Goal: Task Accomplishment & Management: Complete application form

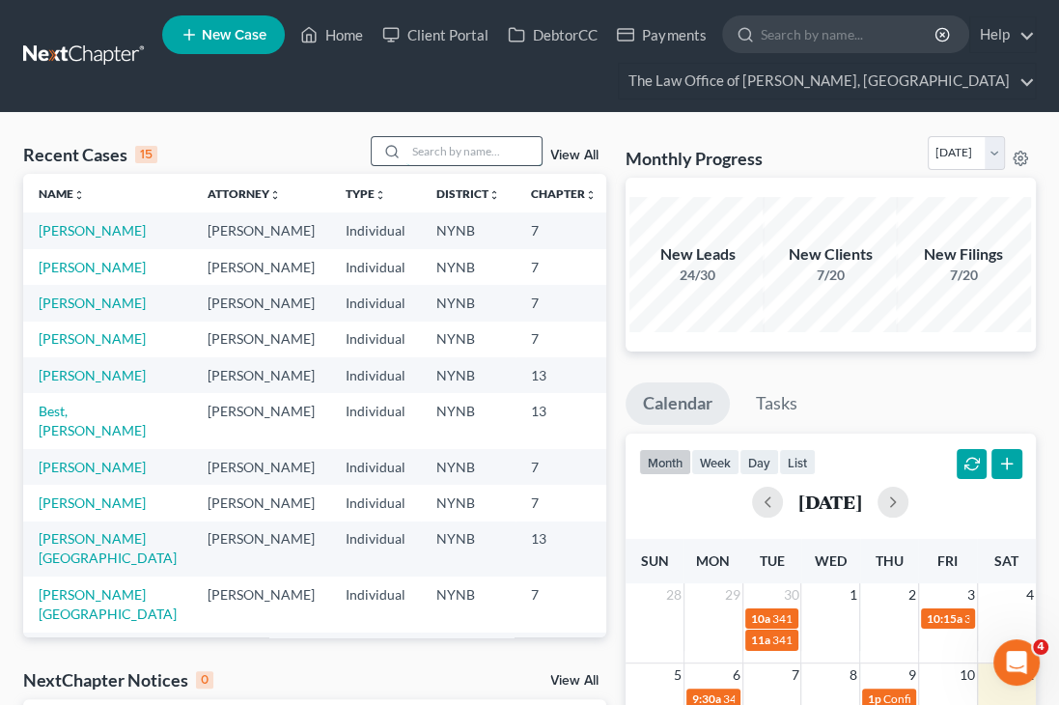
click at [436, 153] on input "search" at bounding box center [474, 151] width 135 height 28
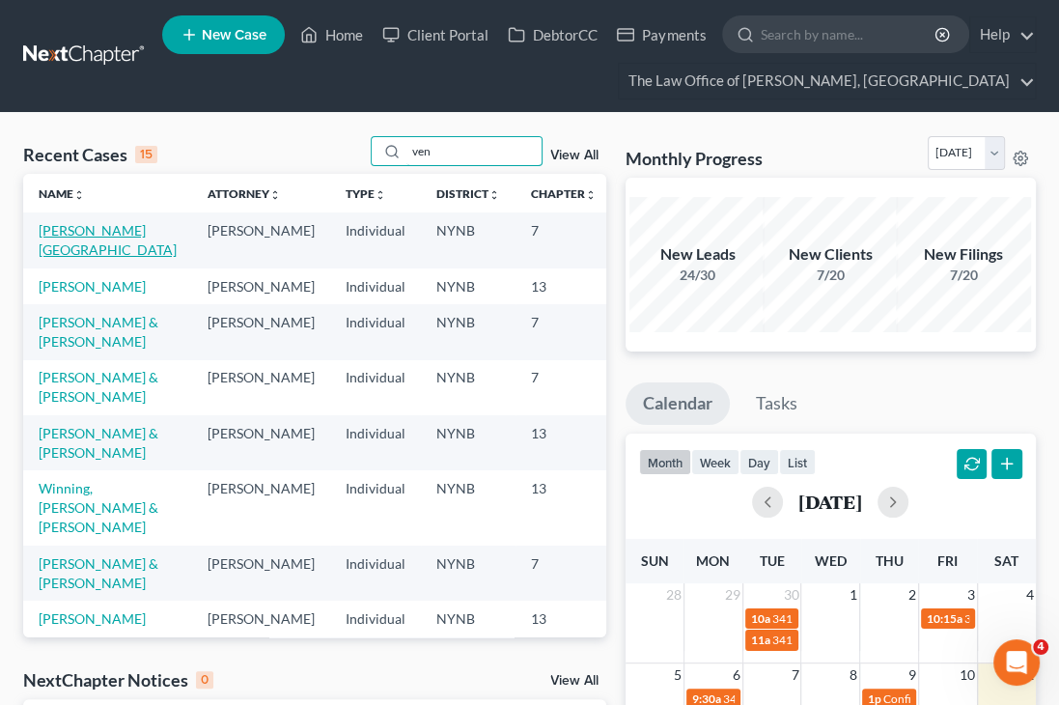
type input "ven"
click at [56, 250] on link "[PERSON_NAME][GEOGRAPHIC_DATA]" at bounding box center [108, 240] width 138 height 36
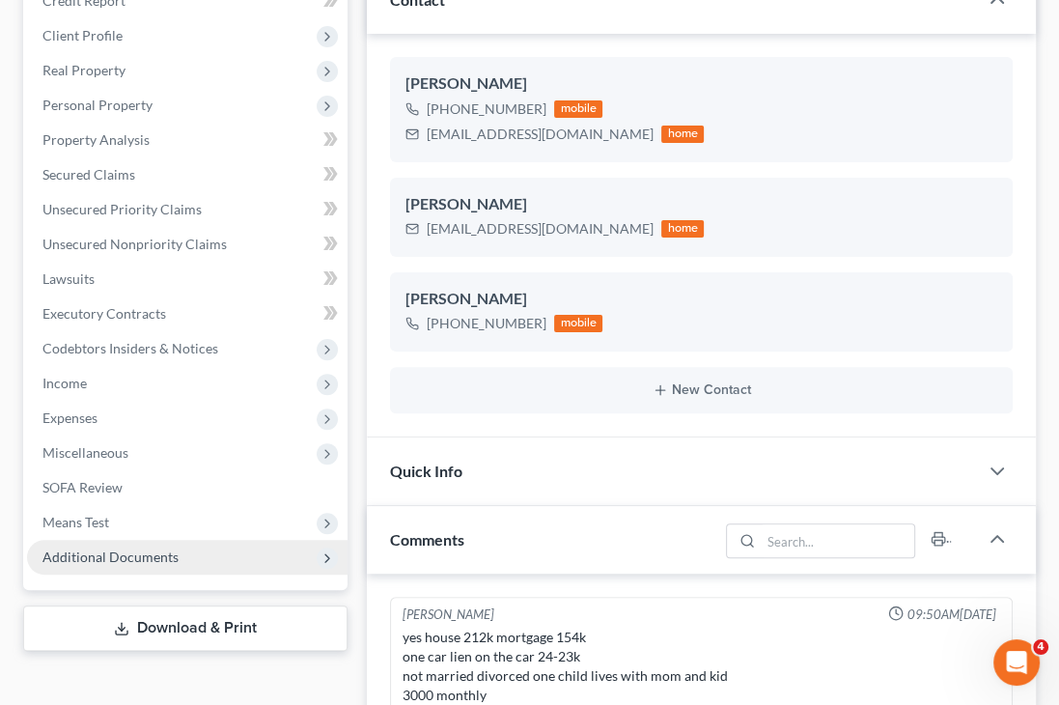
scroll to position [85, 0]
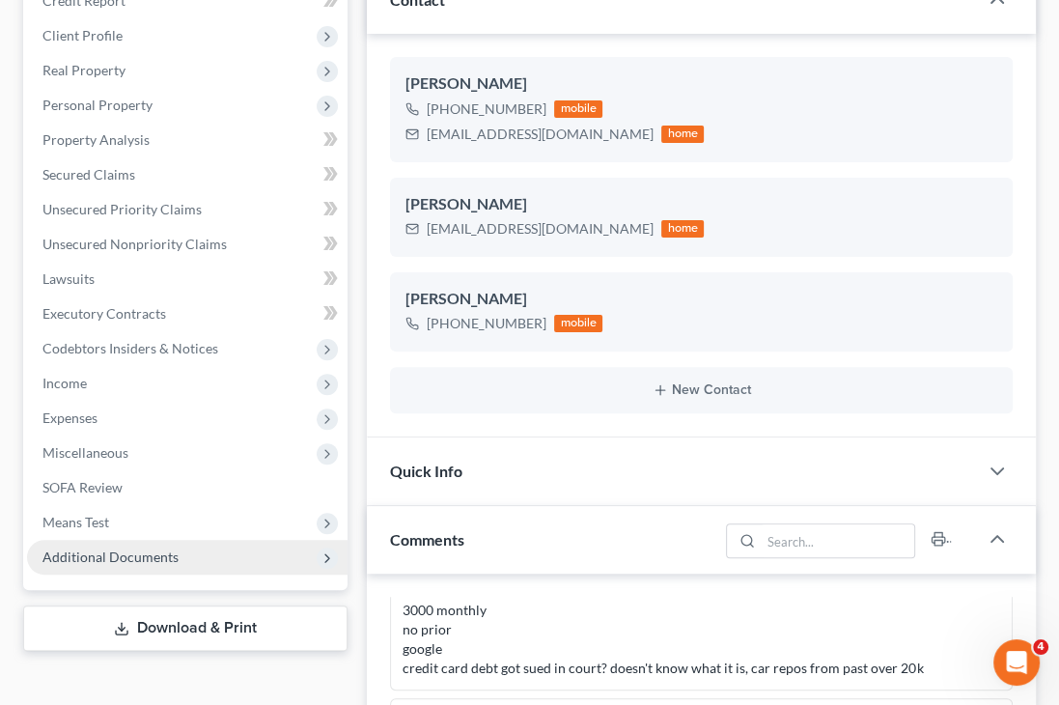
click at [181, 547] on span "Additional Documents" at bounding box center [187, 557] width 321 height 35
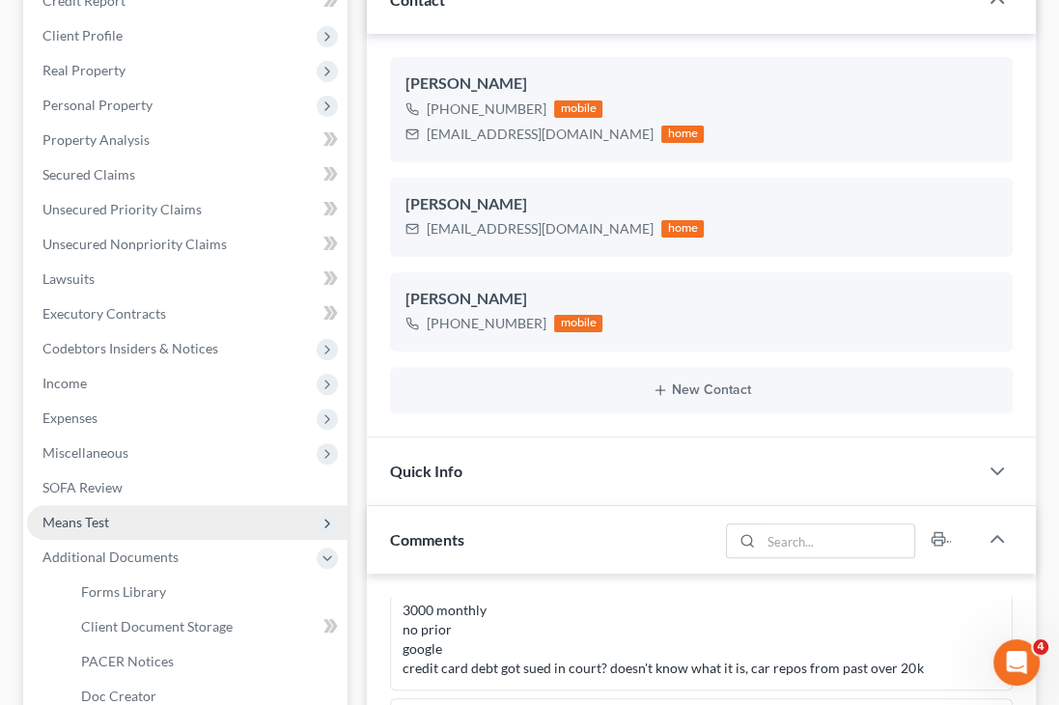
scroll to position [1456, 0]
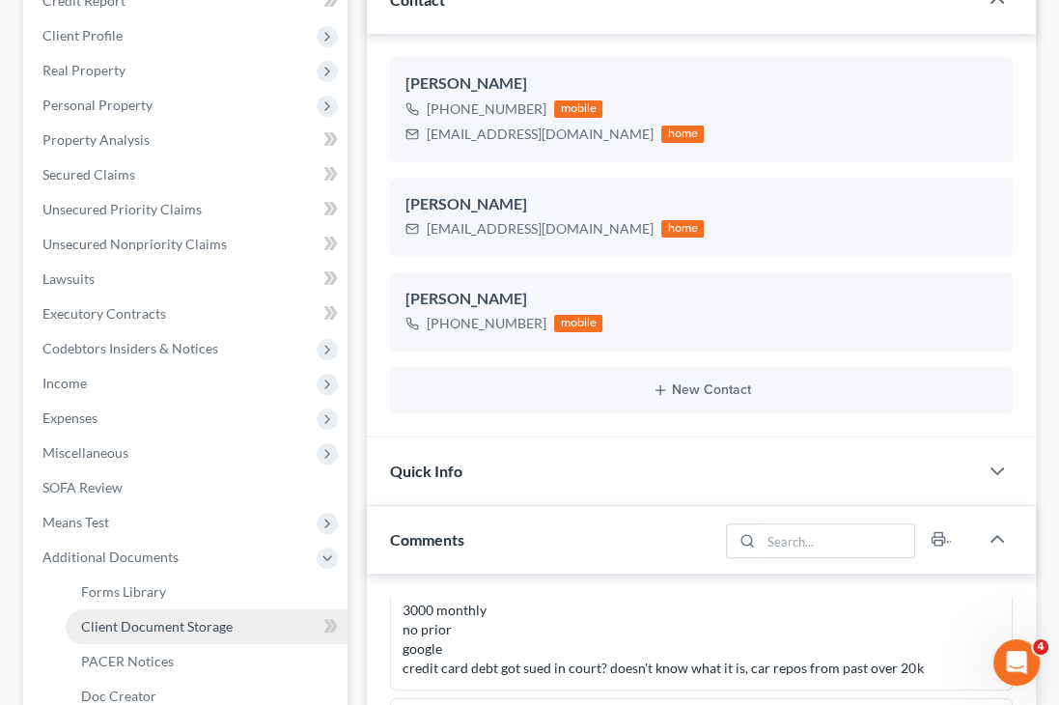
click at [274, 634] on link "Client Document Storage" at bounding box center [207, 626] width 282 height 35
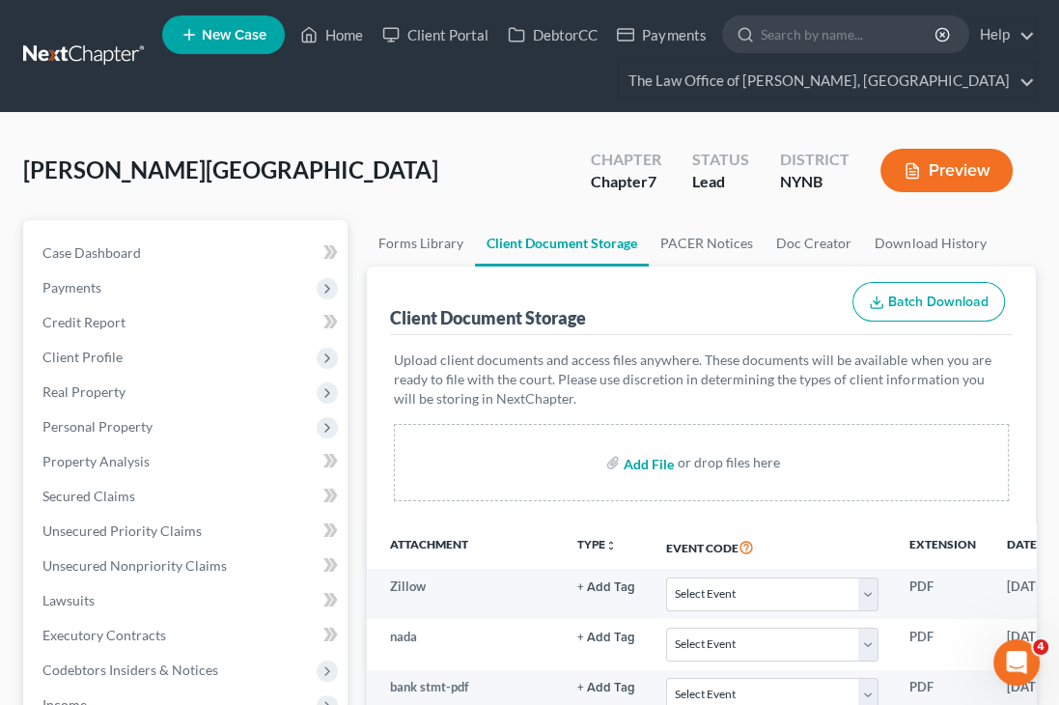
click at [659, 462] on input "file" at bounding box center [647, 462] width 46 height 35
type input "C:\fakepath\Letter from BOA Attorneys.pdf"
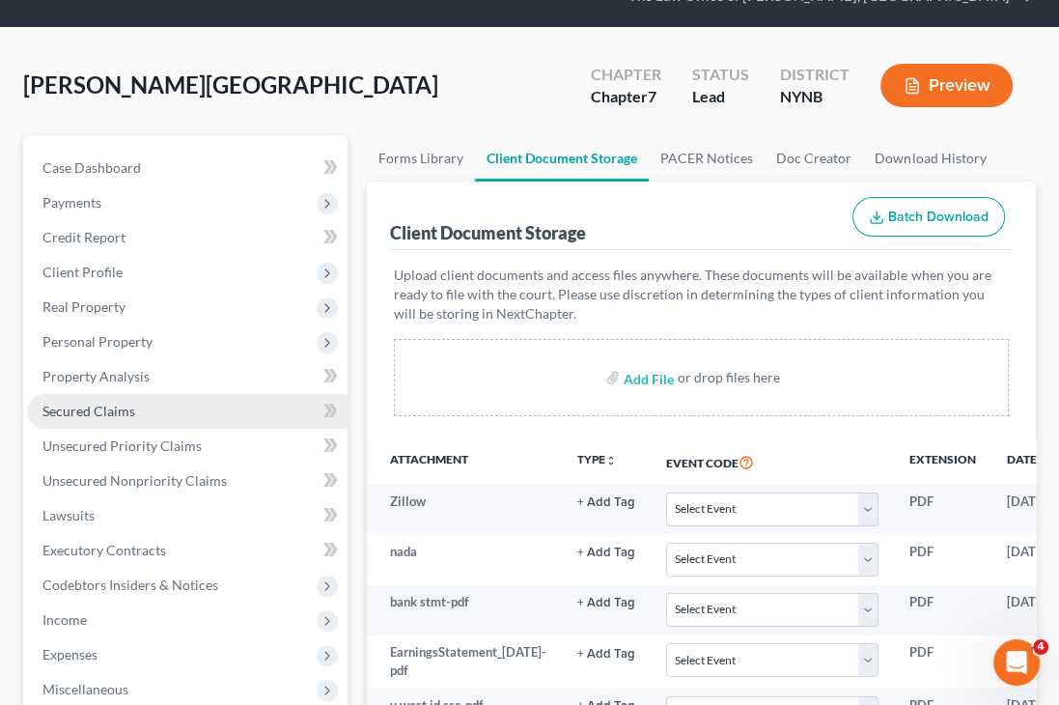
scroll to position [193, 0]
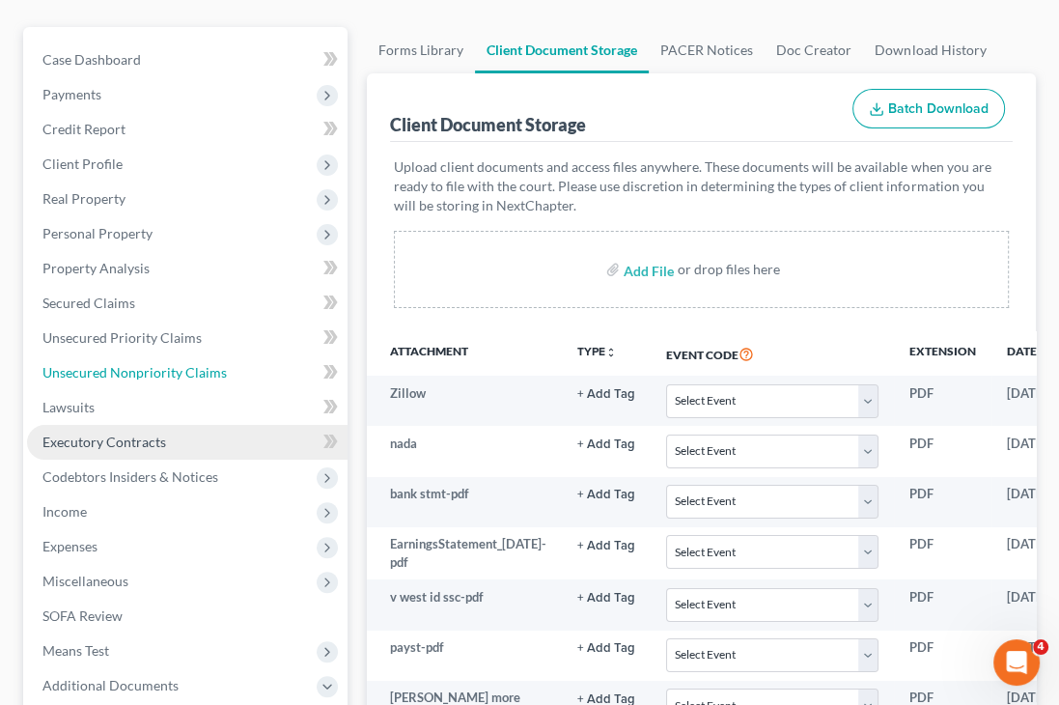
drag, startPoint x: 168, startPoint y: 362, endPoint x: 272, endPoint y: 425, distance: 121.7
click at [168, 364] on span "Unsecured Nonpriority Claims" at bounding box center [134, 372] width 184 height 16
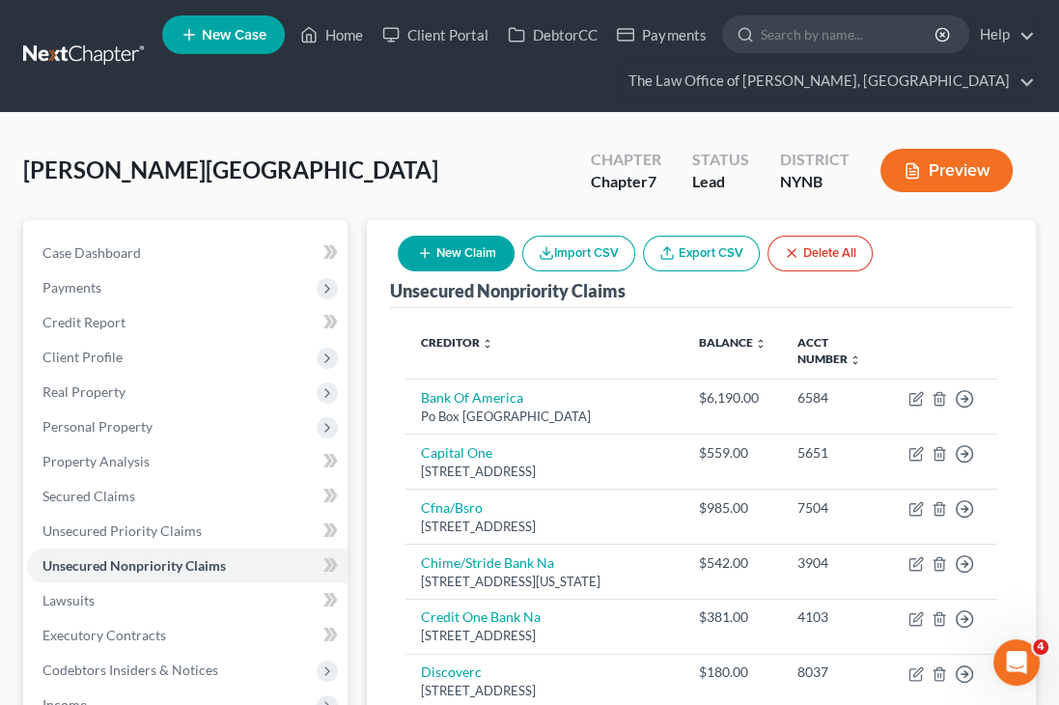
click at [467, 248] on button "New Claim" at bounding box center [456, 254] width 117 height 36
select select "0"
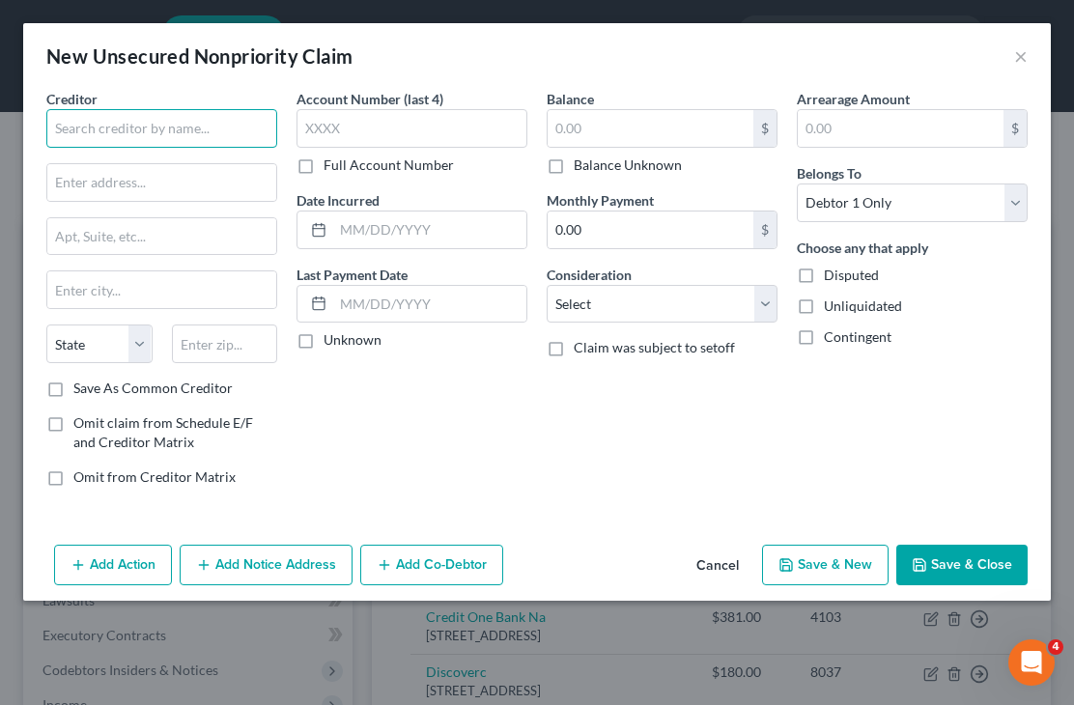
click at [170, 146] on input "text" at bounding box center [161, 128] width 231 height 39
paste input "Liberty Mutual"
click at [131, 179] on input "text" at bounding box center [161, 182] width 229 height 37
type input "Liberty Mutual"
click at [108, 174] on input "text" at bounding box center [161, 182] width 229 height 37
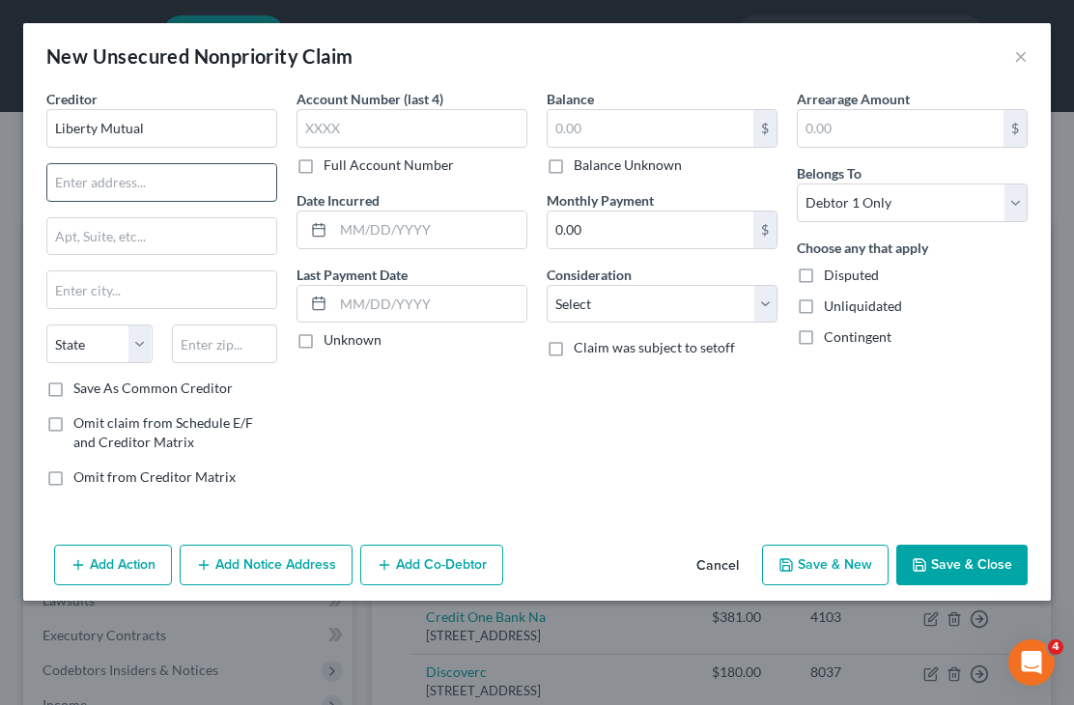
paste input "[STREET_ADDRESS]"
type input "[STREET_ADDRESS]"
click at [165, 233] on input "text" at bounding box center [161, 236] width 229 height 37
drag, startPoint x: 241, startPoint y: 333, endPoint x: 263, endPoint y: 327, distance: 22.0
click at [247, 333] on input "text" at bounding box center [225, 344] width 106 height 39
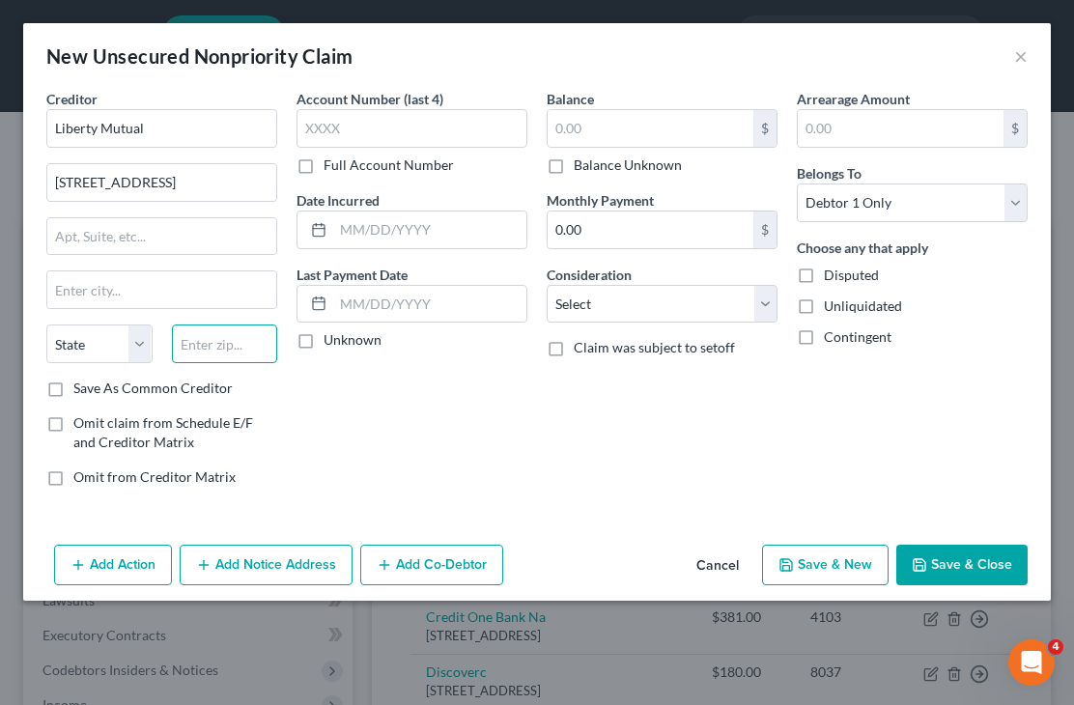
paste input "02116"
type input "02116"
type input "[GEOGRAPHIC_DATA]"
select select "22"
click at [379, 391] on div "Account Number (last 4) Full Account Number Date Incurred Last Payment Date Unk…" at bounding box center [412, 295] width 250 height 413
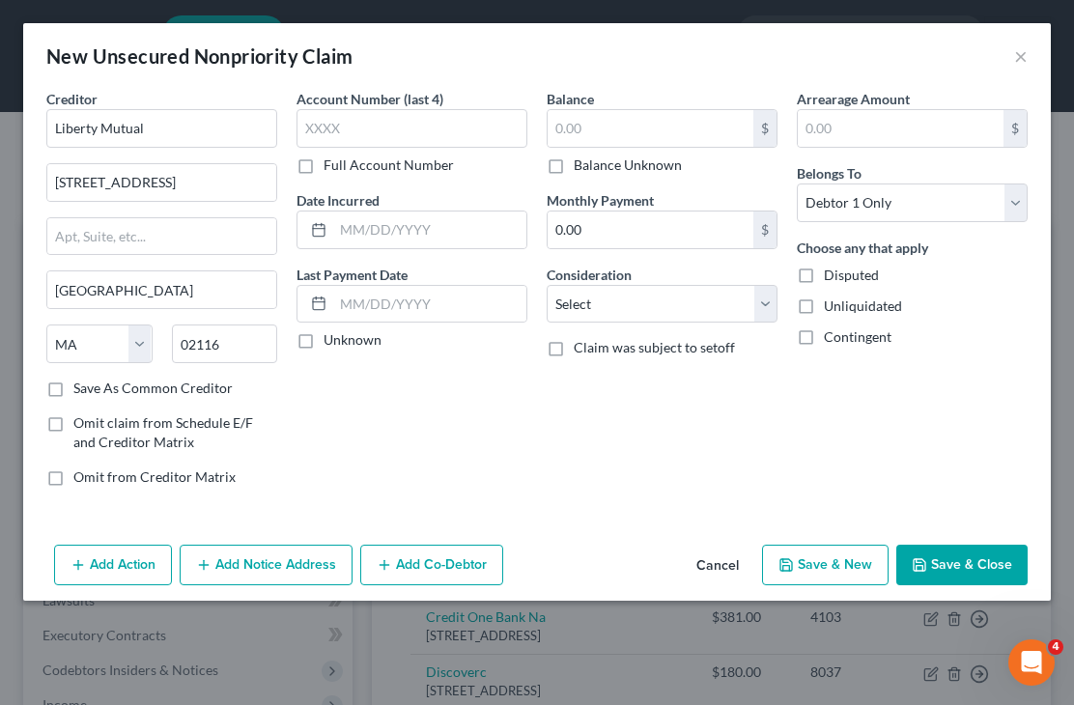
click at [326, 155] on label "Full Account Number" at bounding box center [389, 164] width 130 height 19
click at [331, 155] on input "Full Account Number" at bounding box center [337, 161] width 13 height 13
click at [363, 131] on input "text" at bounding box center [412, 128] width 231 height 39
click at [344, 165] on label "Full Account Number" at bounding box center [389, 164] width 130 height 19
click at [344, 165] on input "Full Account Number" at bounding box center [337, 161] width 13 height 13
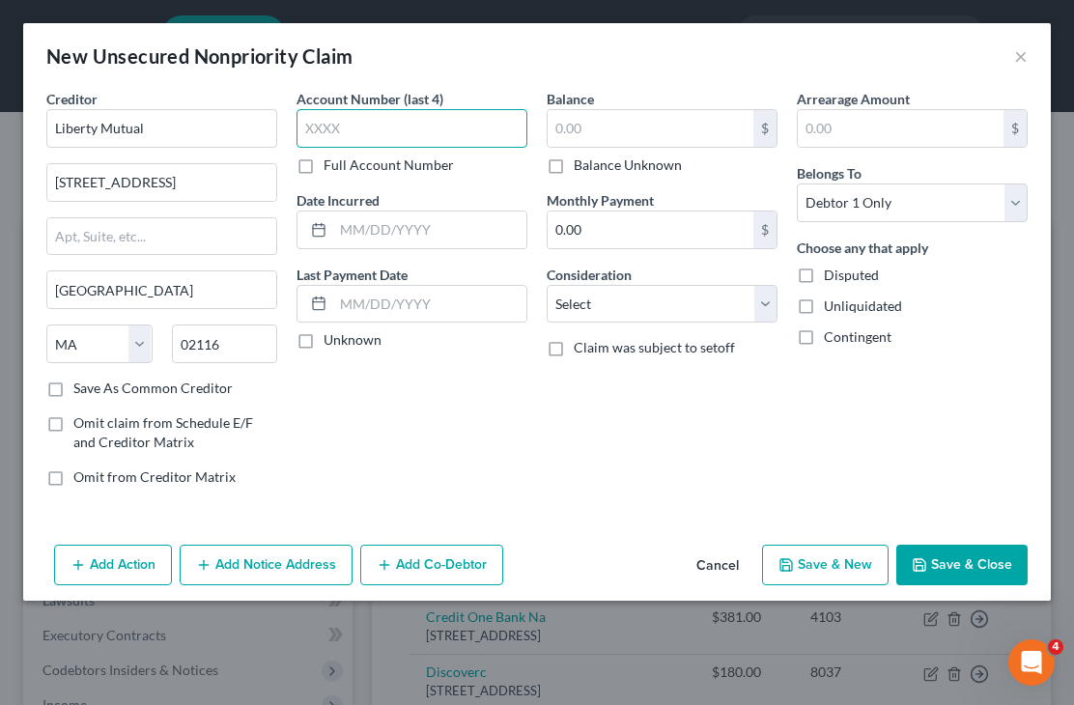
click at [375, 129] on input "text" at bounding box center [412, 128] width 231 height 39
click at [359, 157] on label "Full Account Number" at bounding box center [389, 164] width 130 height 19
click at [344, 157] on input "Full Account Number" at bounding box center [337, 161] width 13 height 13
click at [387, 127] on input "text" at bounding box center [412, 128] width 231 height 39
type input "unknown"
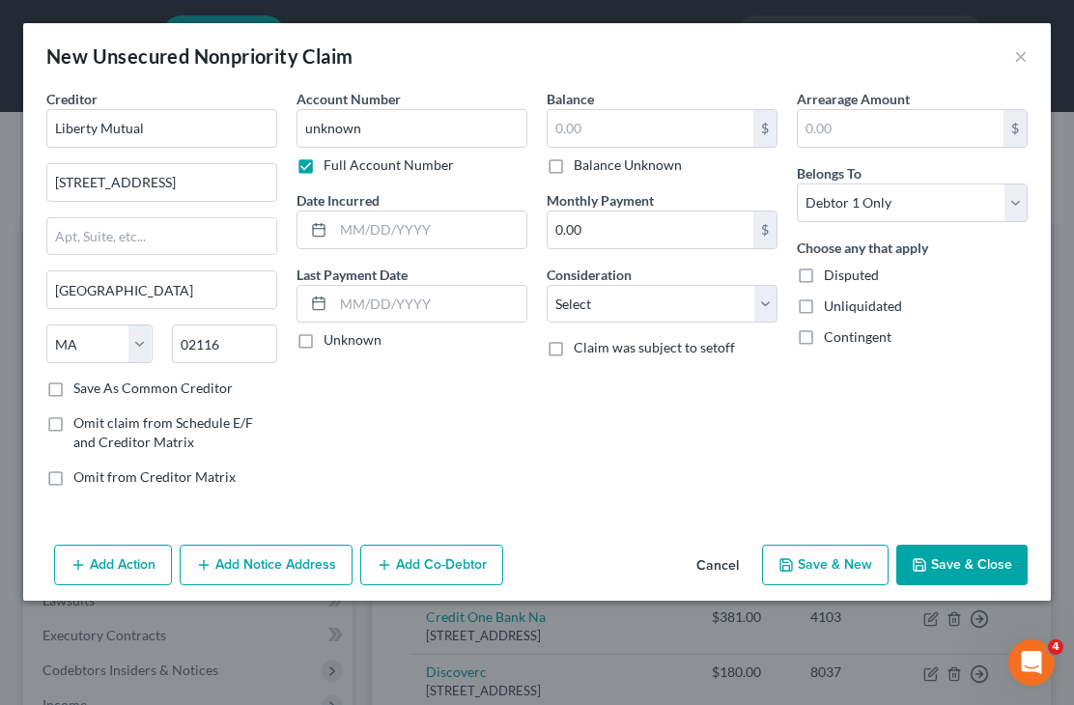
click at [597, 176] on div "Balance $ Balance Unknown Balance Undetermined $ Balance Unknown Monthly Paymen…" at bounding box center [662, 295] width 250 height 413
click at [600, 172] on label "Balance Unknown" at bounding box center [628, 164] width 108 height 19
click at [594, 168] on input "Balance Unknown" at bounding box center [587, 161] width 13 height 13
checkbox input "true"
type input "0.00"
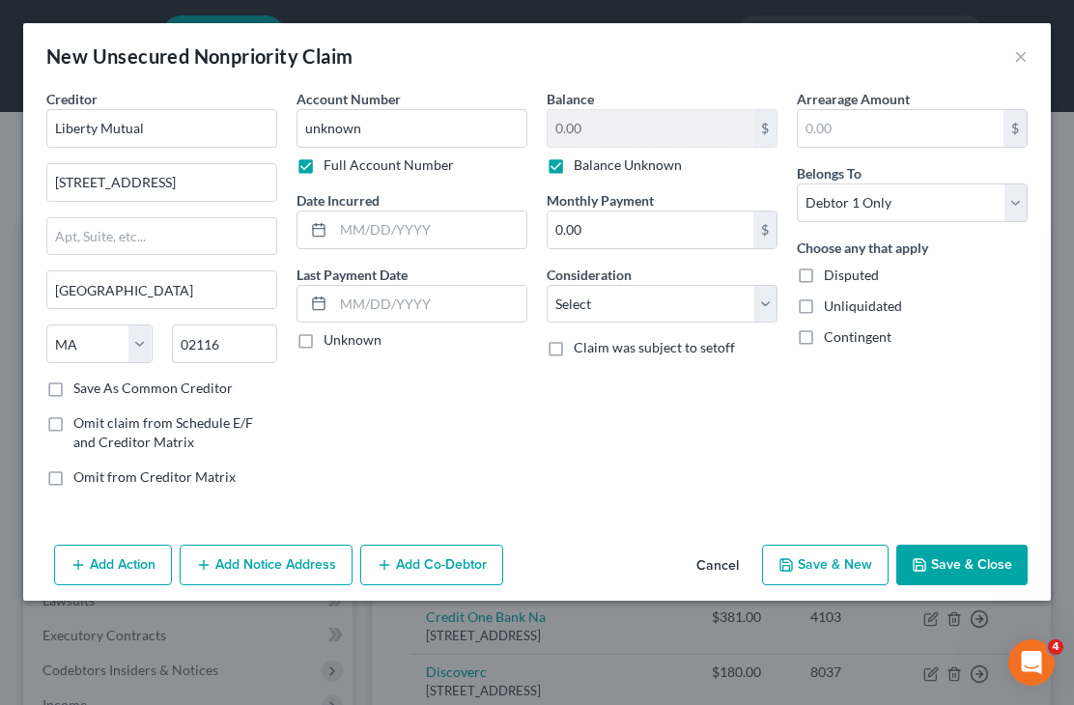
click at [958, 563] on button "Save & Close" at bounding box center [961, 565] width 131 height 41
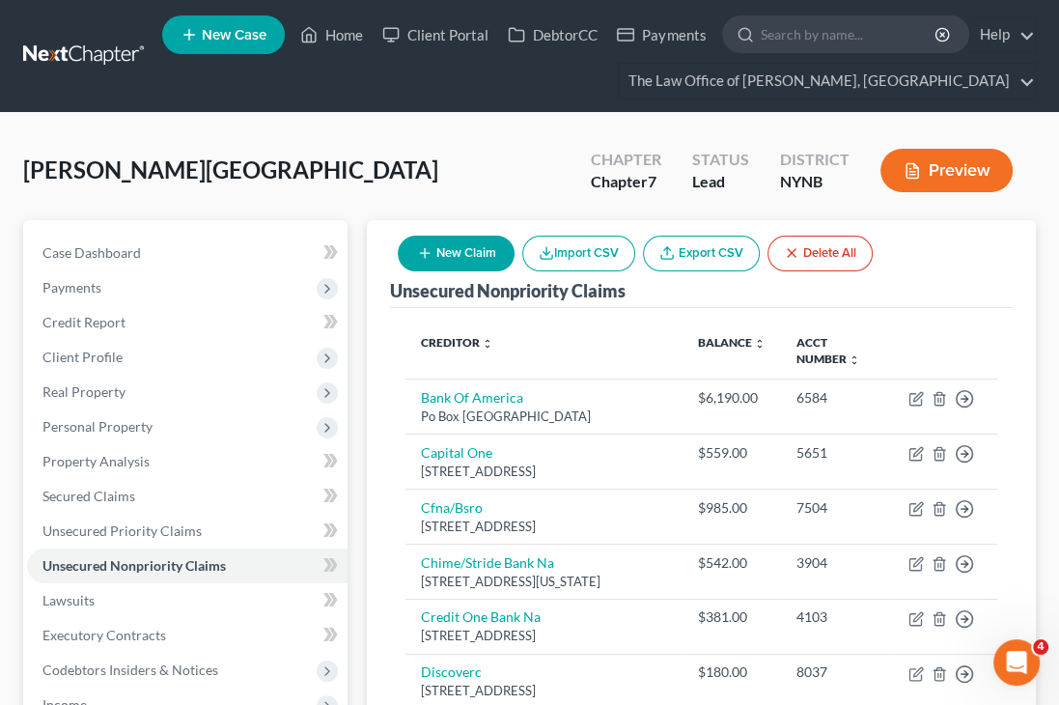
click at [449, 238] on button "New Claim" at bounding box center [456, 254] width 117 height 36
select select "0"
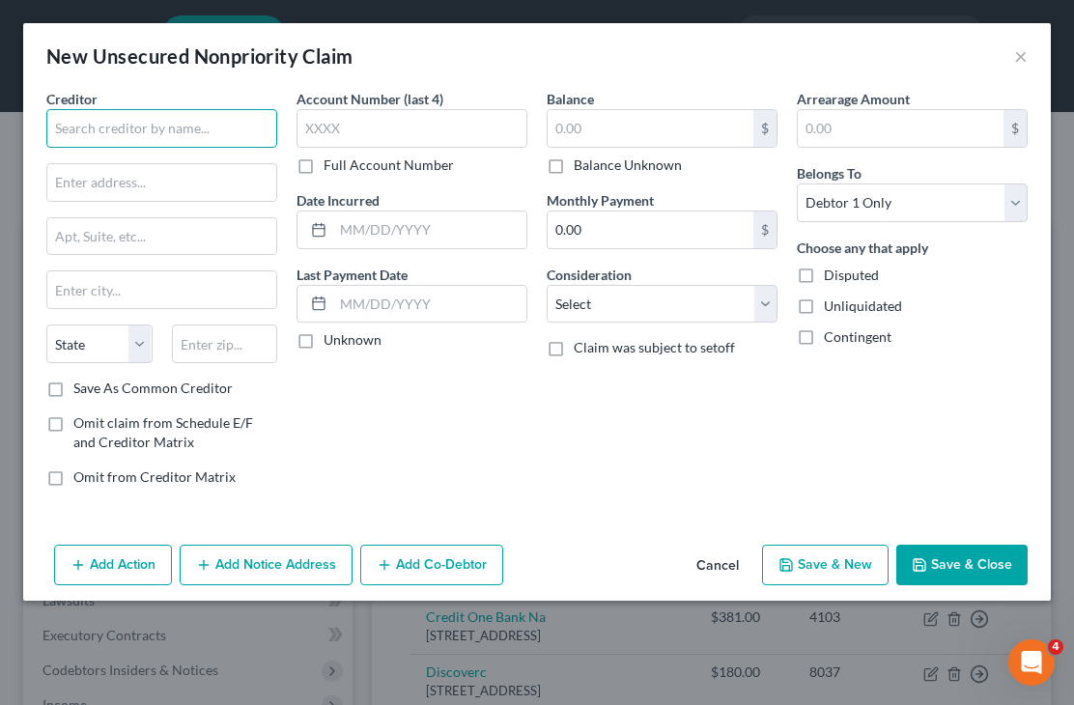
click at [164, 133] on input "text" at bounding box center [161, 128] width 231 height 39
paste input "2. Planet Fitness"
type input "2. Planet Fitness"
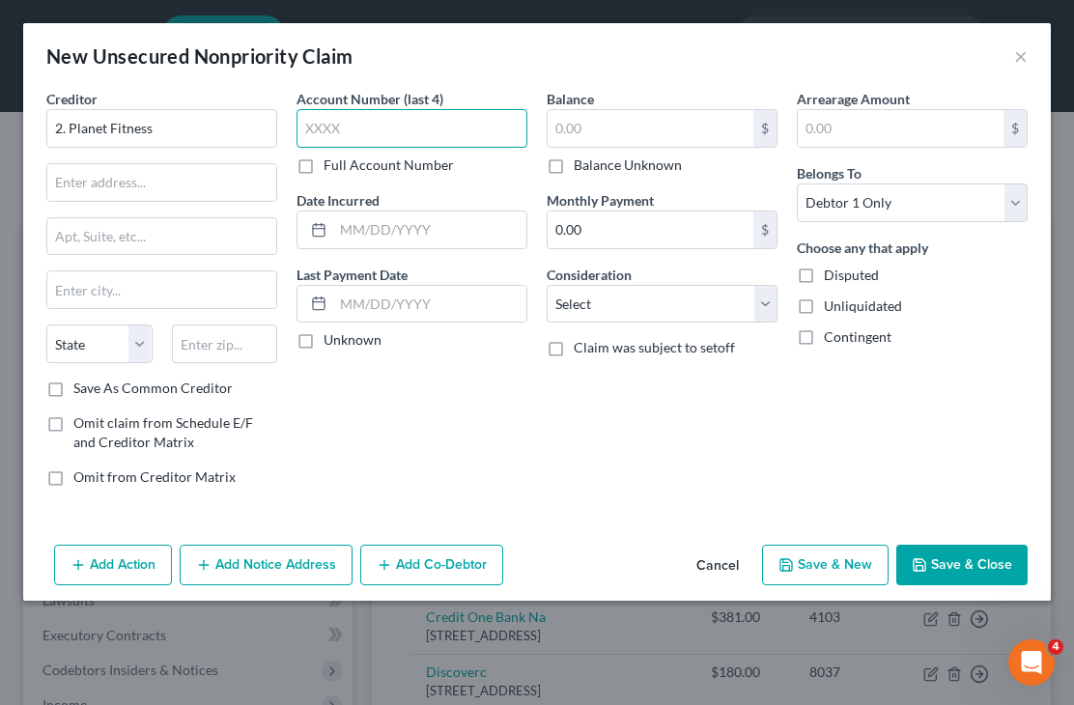
drag, startPoint x: 394, startPoint y: 128, endPoint x: 357, endPoint y: 152, distance: 43.4
click at [394, 127] on input "text" at bounding box center [412, 128] width 231 height 39
type input "u"
click at [429, 179] on div "Account Number (last 4) Full Account Number Date Incurred Last Payment Date Unk…" at bounding box center [412, 295] width 250 height 413
drag, startPoint x: 427, startPoint y: 179, endPoint x: 434, endPoint y: 154, distance: 26.0
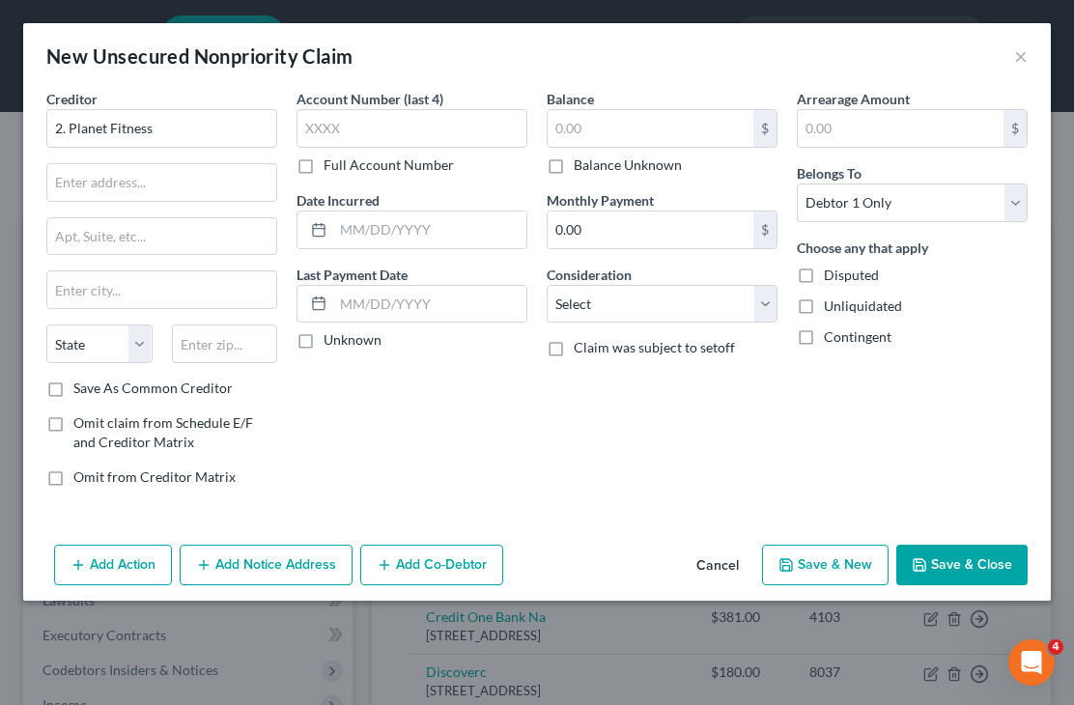
click at [434, 154] on div "Account Number (last 4) Full Account Number" at bounding box center [412, 132] width 231 height 86
click at [421, 175] on div "Account Number (last 4) Full Account Number Date Incurred Last Payment Date Unk…" at bounding box center [412, 295] width 250 height 413
drag, startPoint x: 417, startPoint y: 154, endPoint x: 297, endPoint y: 191, distance: 125.5
click at [410, 160] on div "Account Number (last 4) Full Account Number" at bounding box center [412, 132] width 231 height 86
click at [324, 157] on label "Full Account Number" at bounding box center [389, 164] width 130 height 19
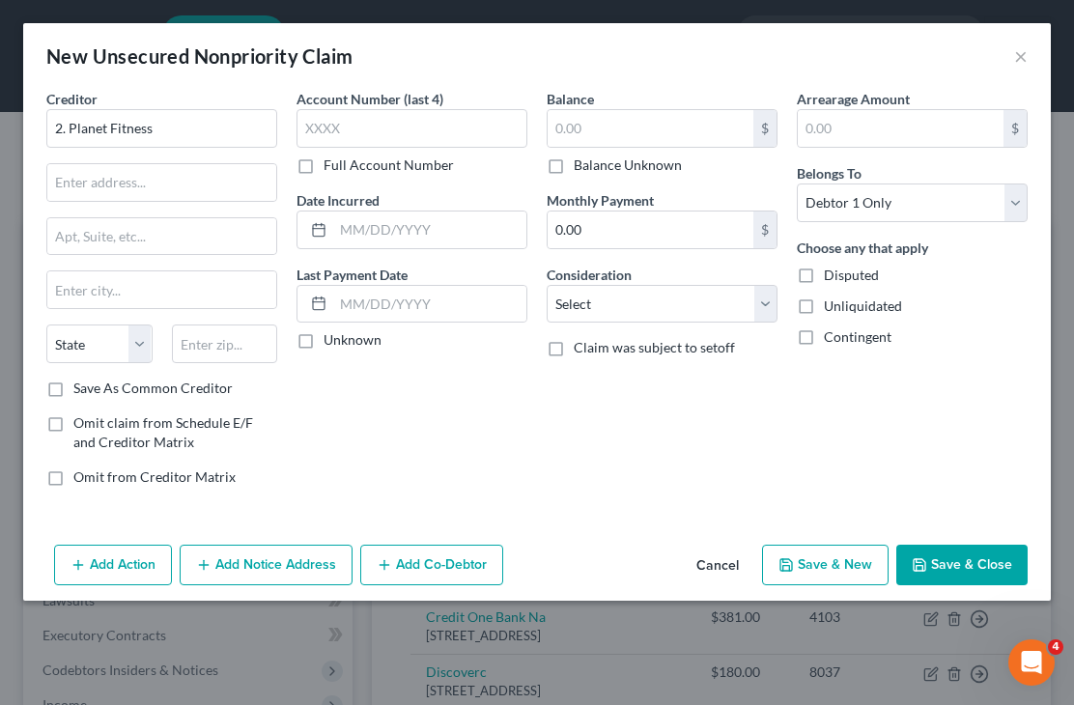
click at [331, 157] on input "Full Account Number" at bounding box center [337, 161] width 13 height 13
drag, startPoint x: 367, startPoint y: 118, endPoint x: 393, endPoint y: 109, distance: 27.5
click at [371, 116] on input "text" at bounding box center [412, 128] width 231 height 39
type input "unknown"
click at [576, 166] on label "Balance Unknown" at bounding box center [628, 164] width 108 height 19
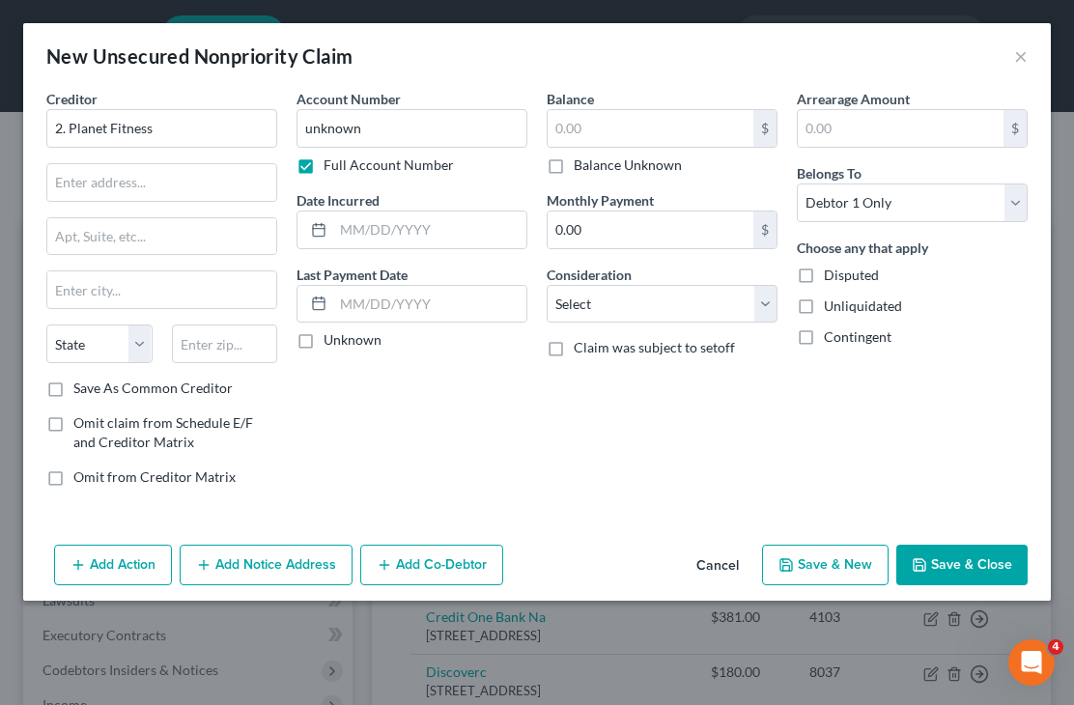
click at [581, 166] on input "Balance Unknown" at bounding box center [587, 161] width 13 height 13
checkbox input "true"
type input "0.00"
drag, startPoint x: 214, startPoint y: 179, endPoint x: 228, endPoint y: 183, distance: 14.1
click at [214, 179] on input "text" at bounding box center [161, 182] width 229 height 37
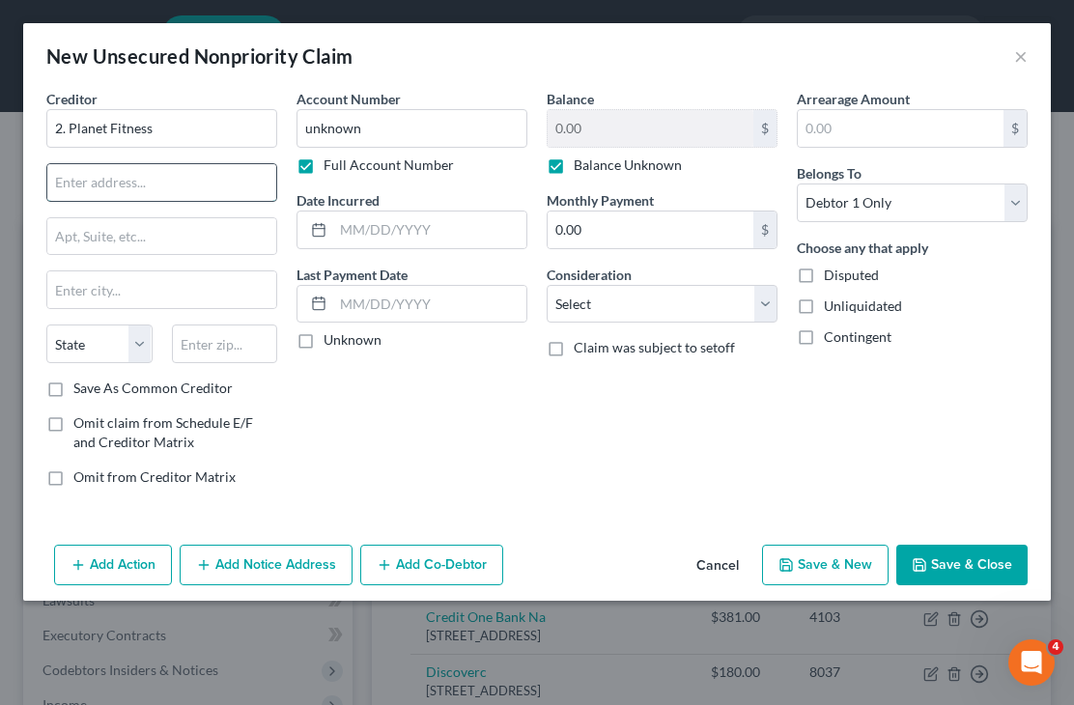
paste input "[STREET_ADDRESS]"
type input "[STREET_ADDRESS]"
click at [245, 332] on input "text" at bounding box center [225, 344] width 106 height 39
paste input "03842"
type input "03842"
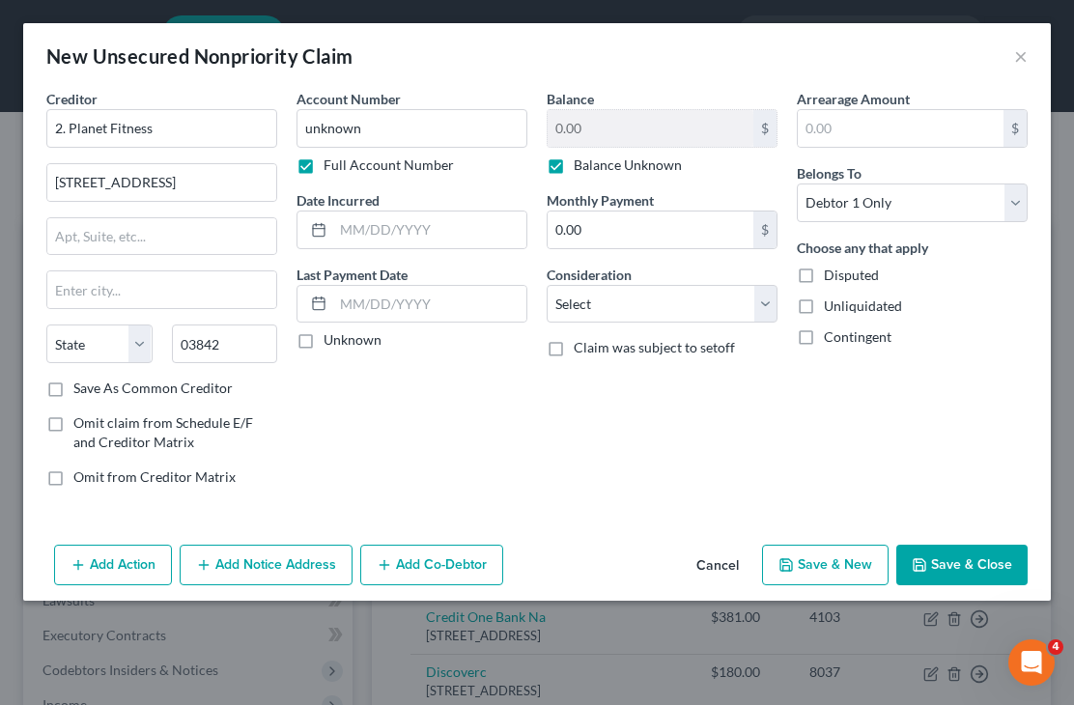
click at [451, 396] on div "Account Number unknown Full Account Number Date Incurred Last Payment Date Unkn…" at bounding box center [412, 295] width 250 height 413
type input "Hampton"
select select "32"
click at [975, 556] on button "Save & Close" at bounding box center [961, 565] width 131 height 41
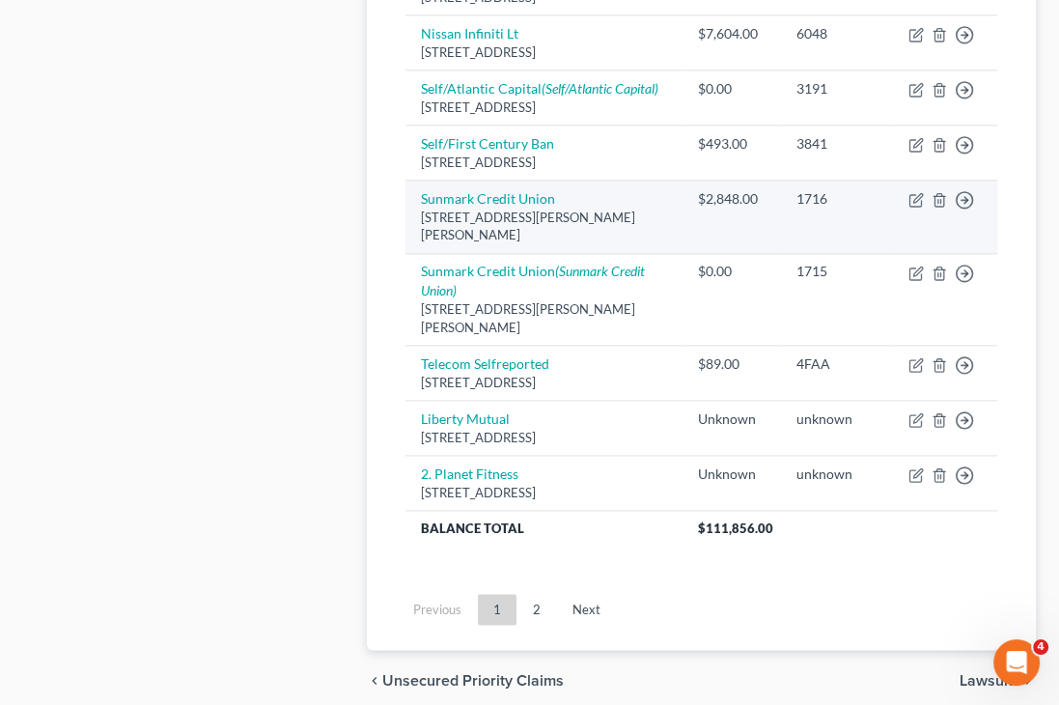
scroll to position [1812, 0]
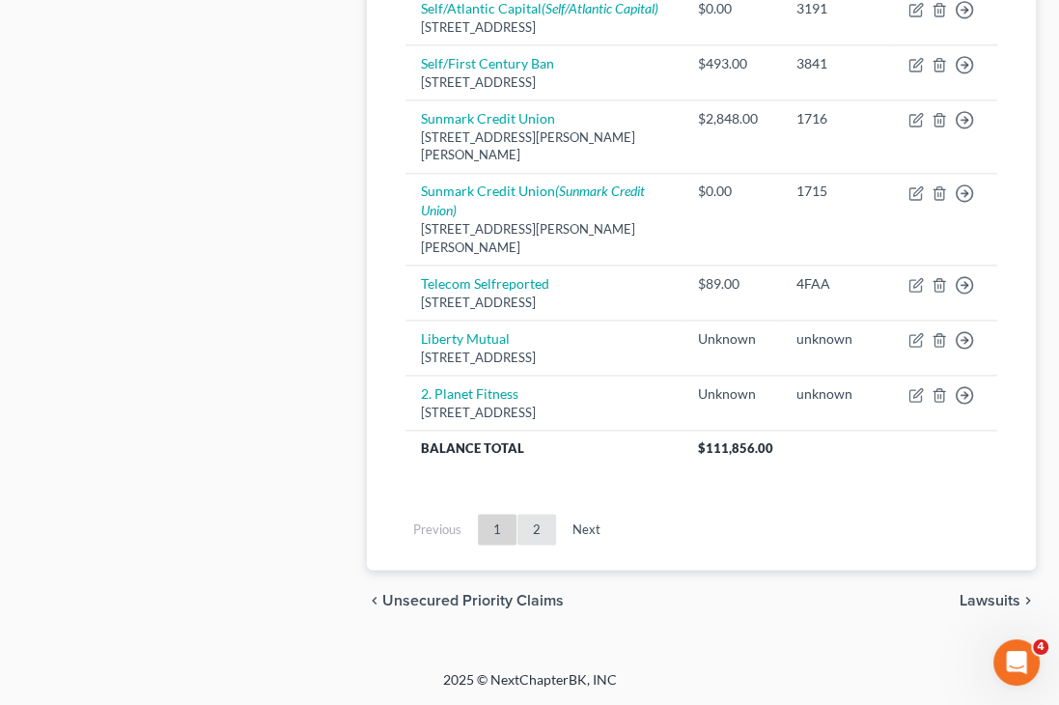
click at [535, 519] on link "2" at bounding box center [537, 529] width 39 height 31
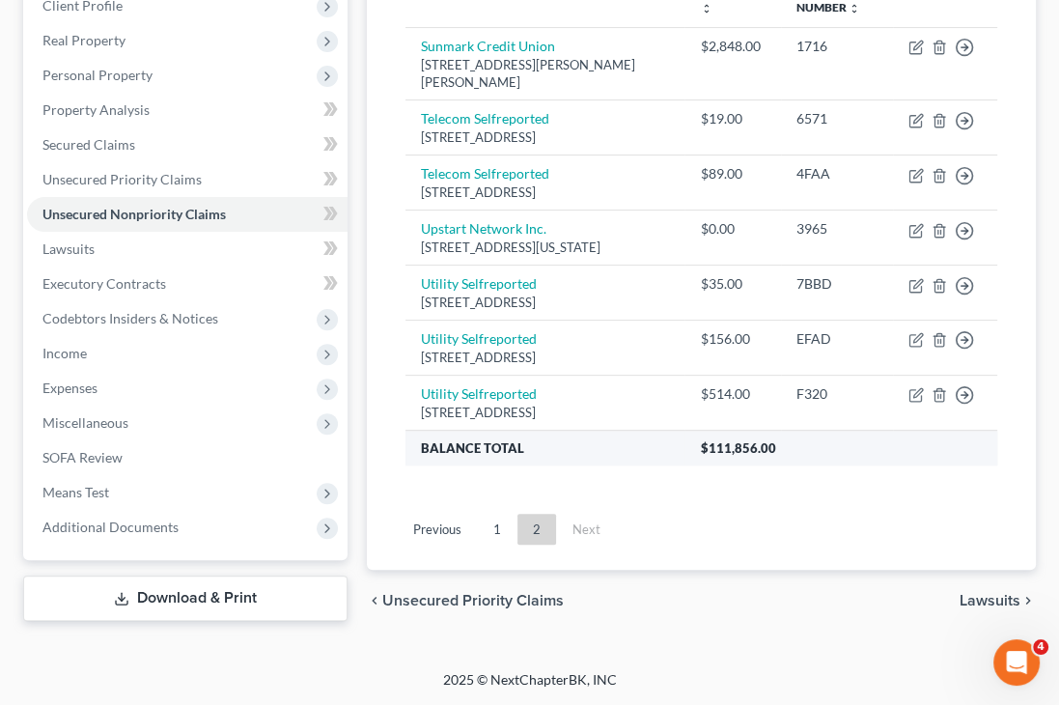
scroll to position [174, 0]
